Goal: Transaction & Acquisition: Purchase product/service

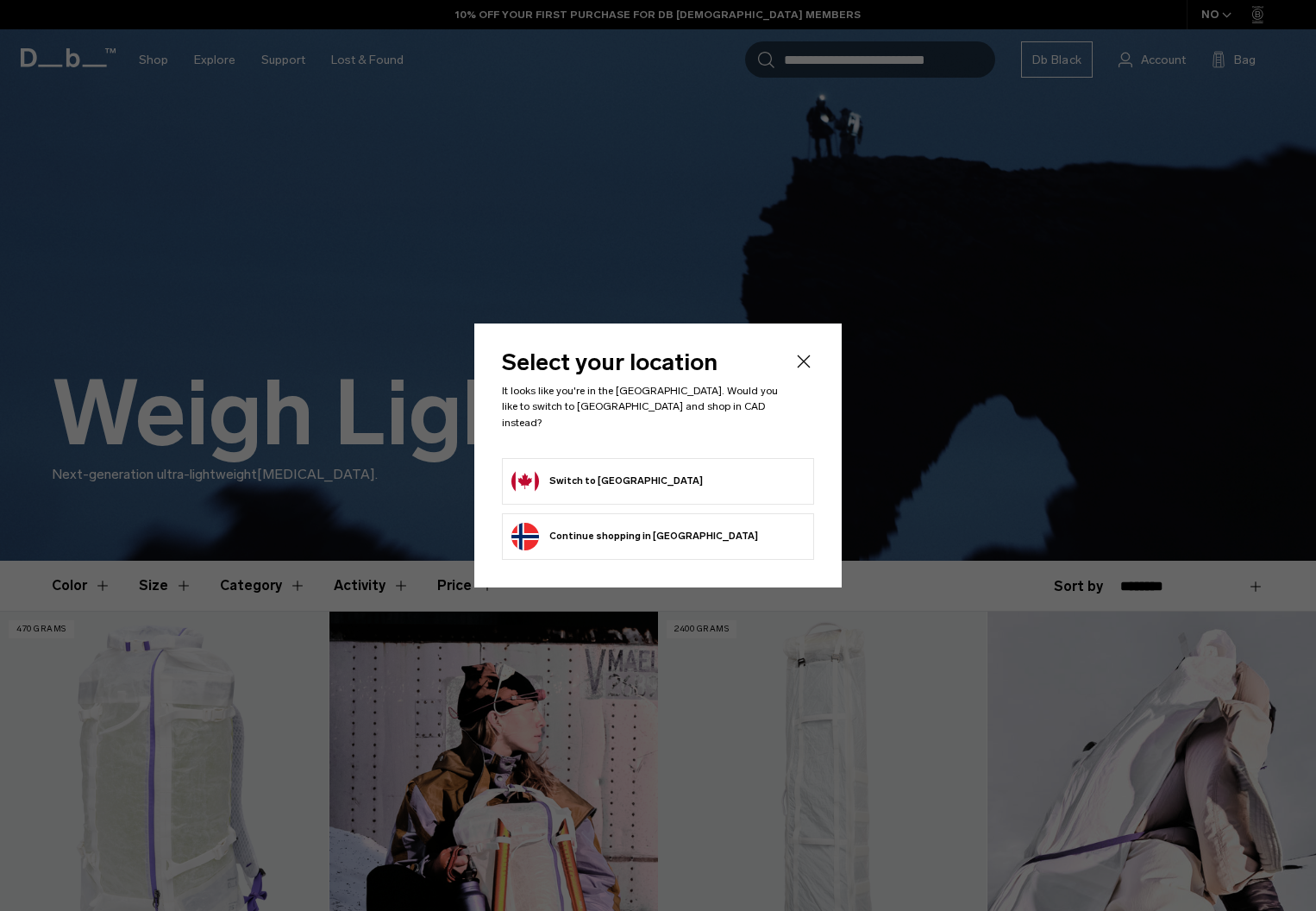
click at [634, 470] on body "Skip to content BUY NOW, PAY LATER WITH [PERSON_NAME] 10% OFF YOUR FIRST PURCHA…" at bounding box center [658, 455] width 1316 height 911
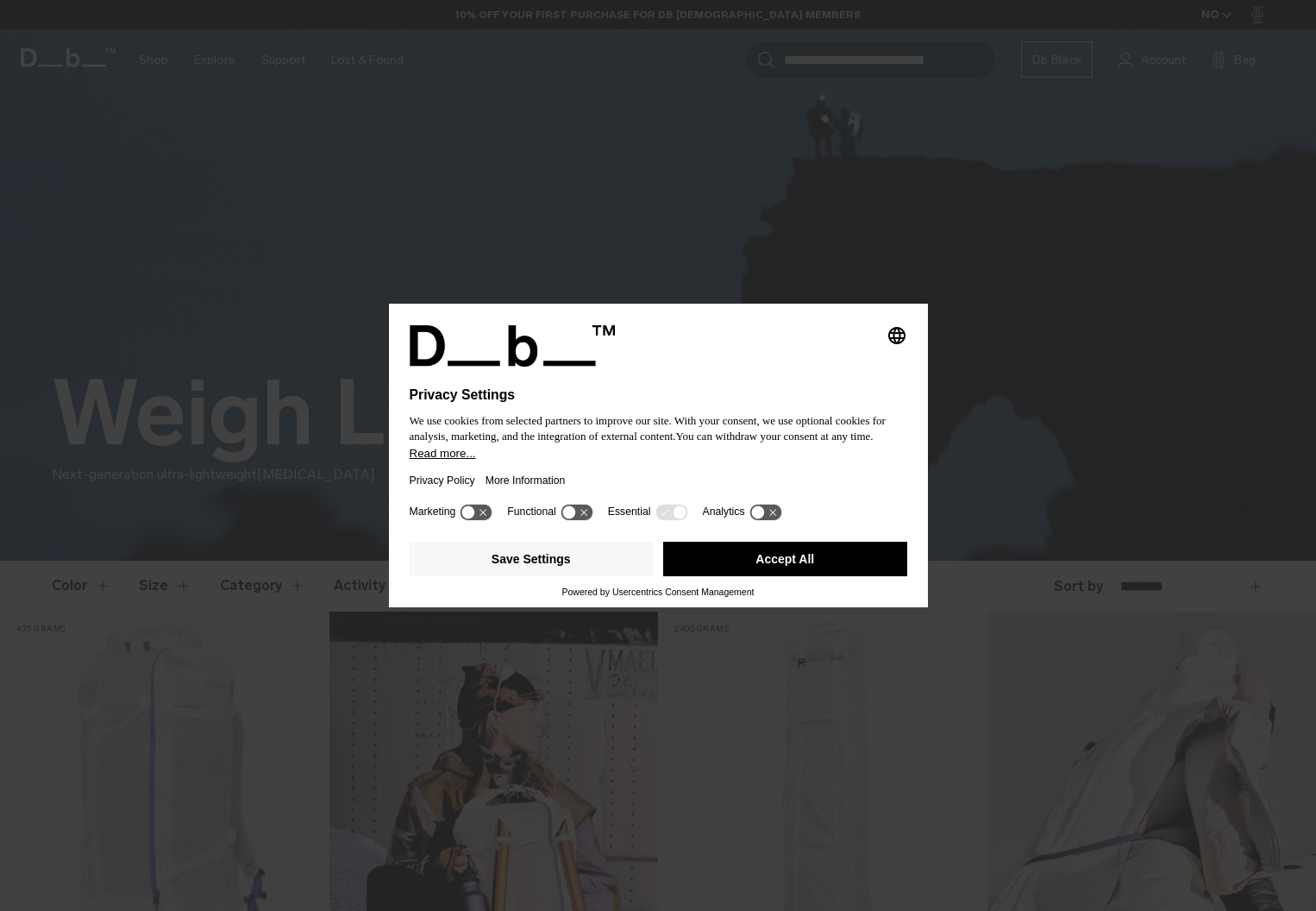
click at [744, 568] on button "Accept All" at bounding box center [785, 558] width 244 height 34
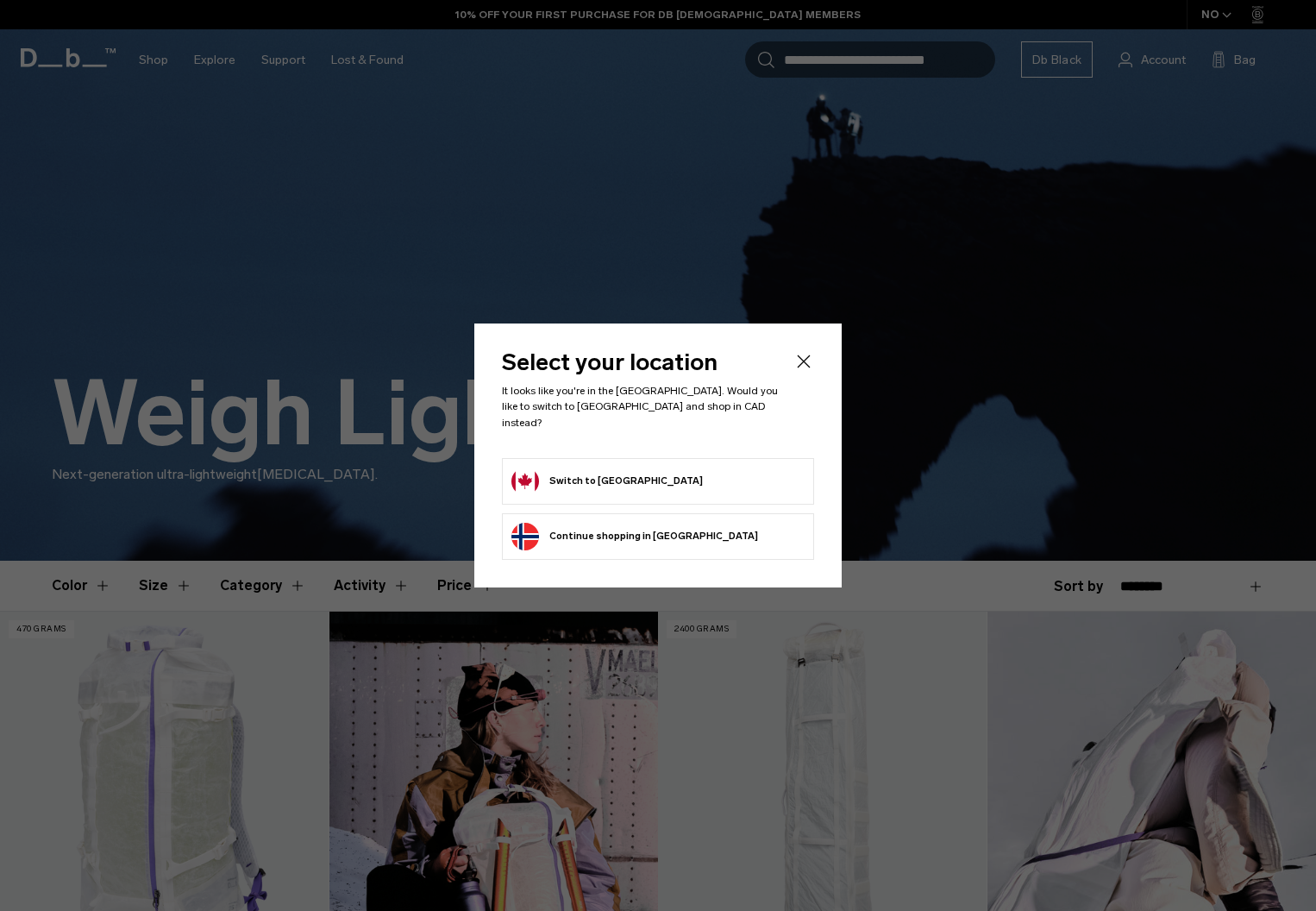
click at [729, 473] on form "Switch to Canada" at bounding box center [658, 481] width 294 height 27
click at [798, 368] on icon "Close" at bounding box center [803, 361] width 20 height 20
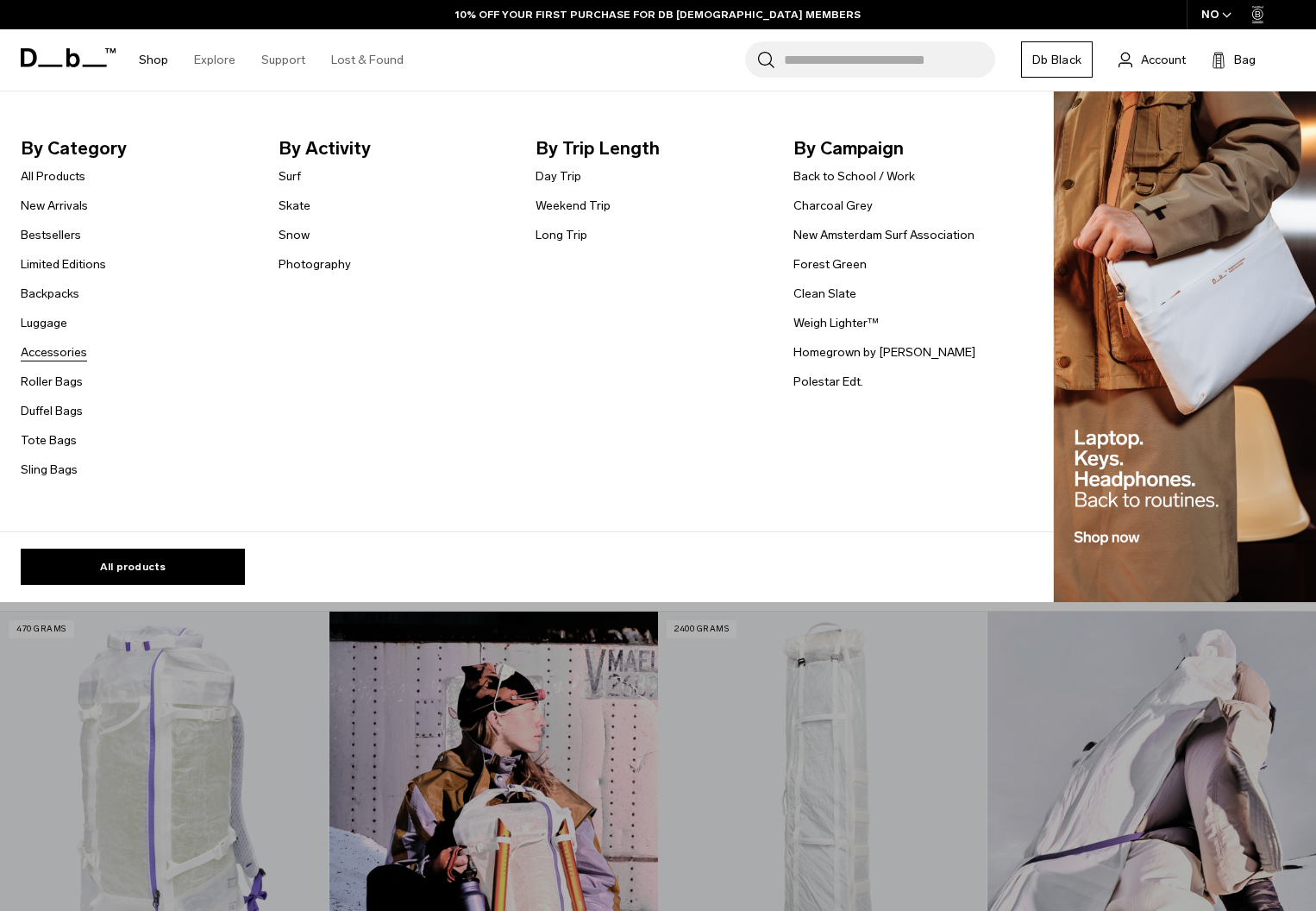
click at [73, 352] on link "Accessories" at bounding box center [53, 352] width 66 height 18
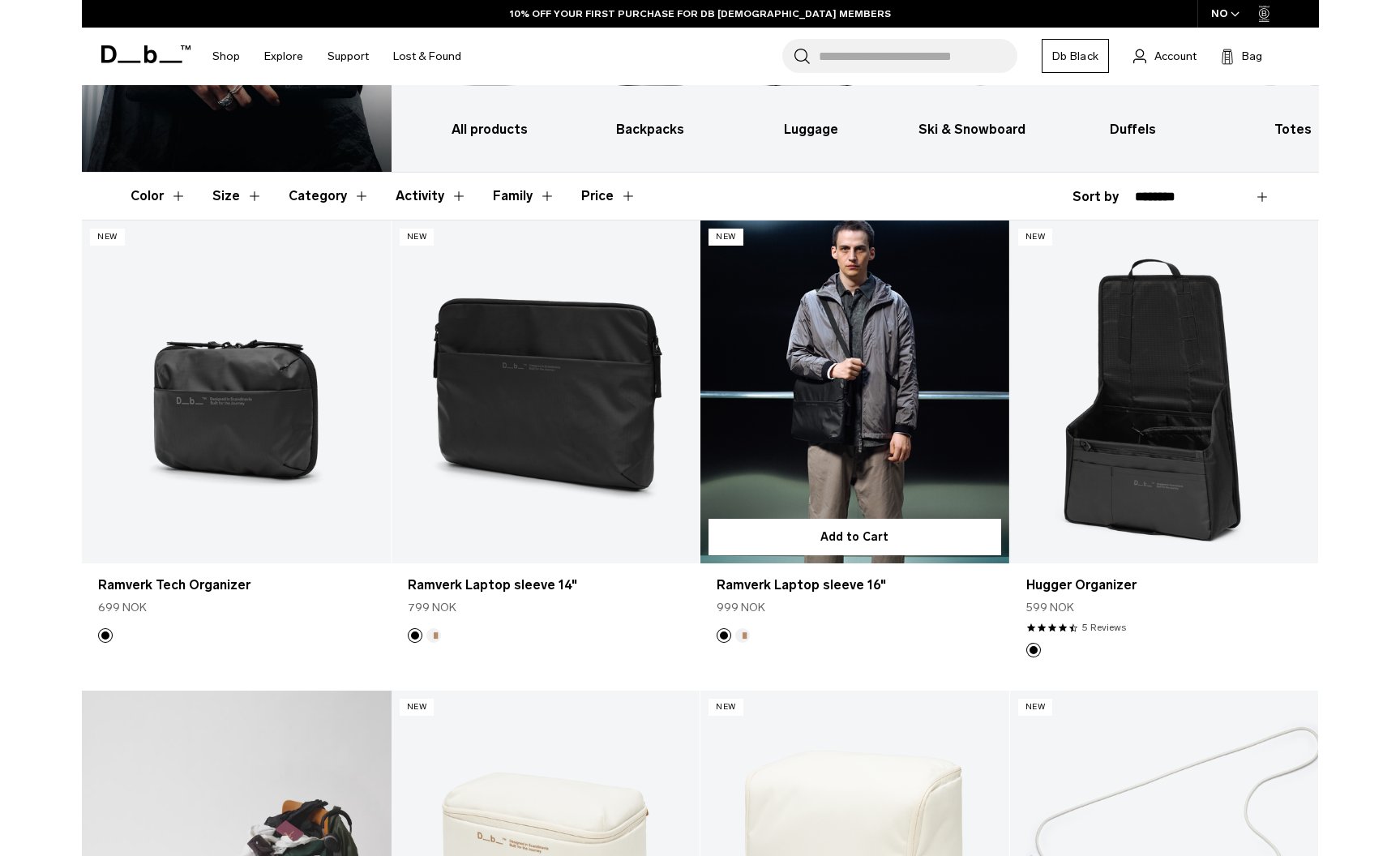
scroll to position [198, 0]
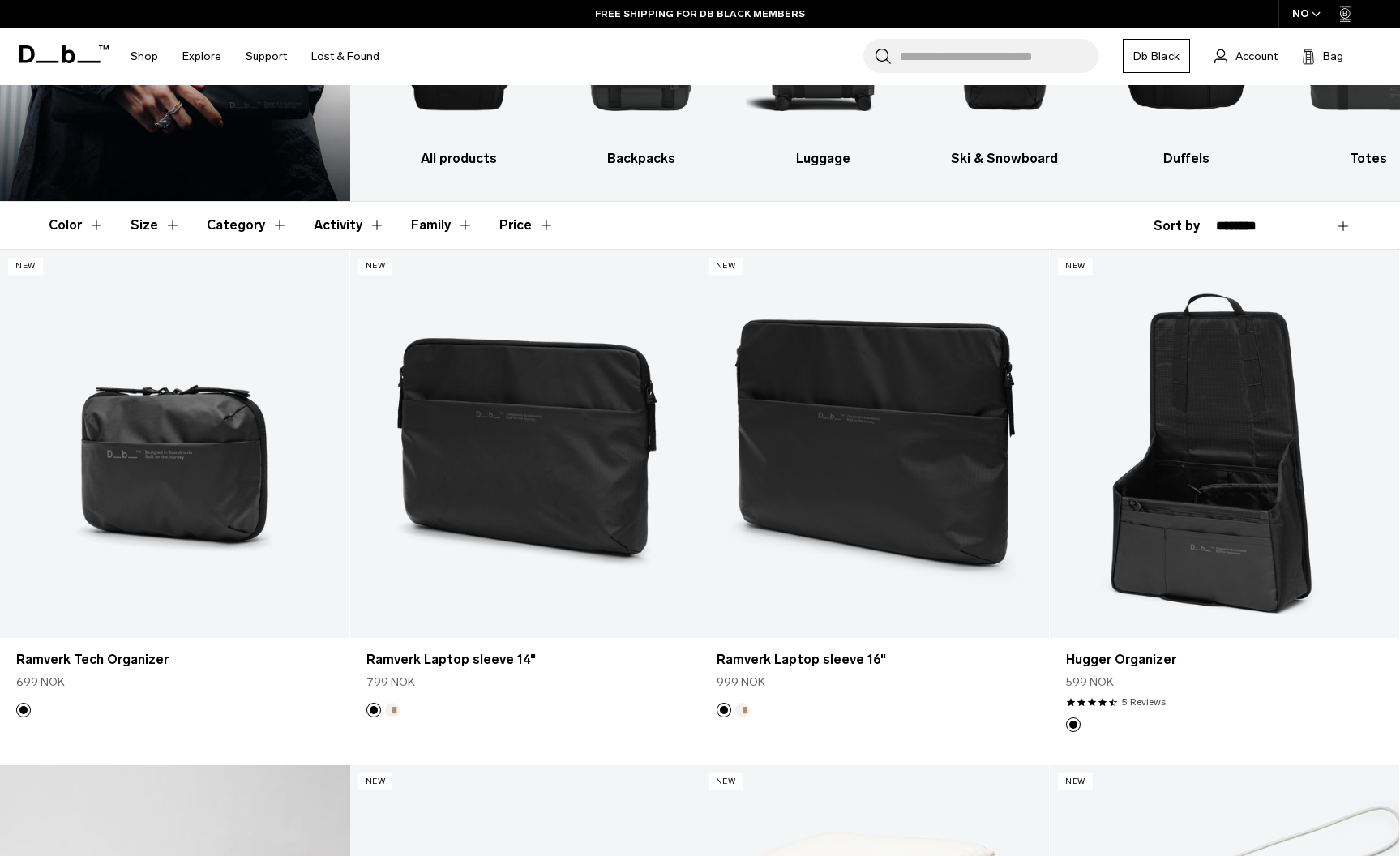
click at [1236, 13] on div "NO" at bounding box center [1307, 14] width 57 height 27
